Goal: Task Accomplishment & Management: Use online tool/utility

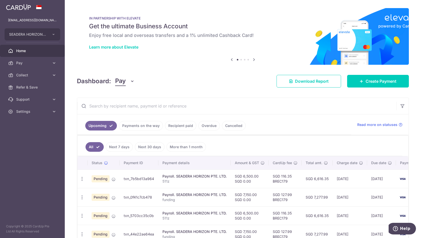
click at [140, 183] on td "txn_7b5bd13a964" at bounding box center [139, 179] width 39 height 18
click at [141, 179] on td "txn_7b5bd13a964" at bounding box center [139, 179] width 39 height 18
click at [204, 181] on p "511z" at bounding box center [195, 181] width 64 height 5
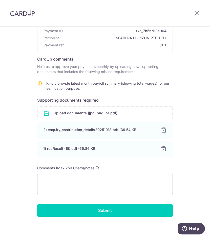
scroll to position [52, 0]
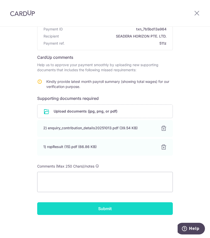
click at [115, 209] on input "Submit" at bounding box center [105, 208] width 136 height 13
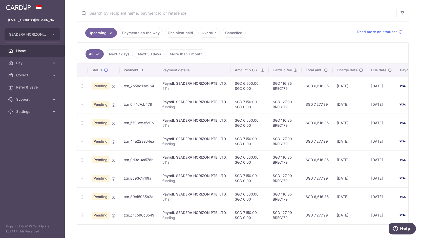
scroll to position [116, 0]
